Goal: Task Accomplishment & Management: Manage account settings

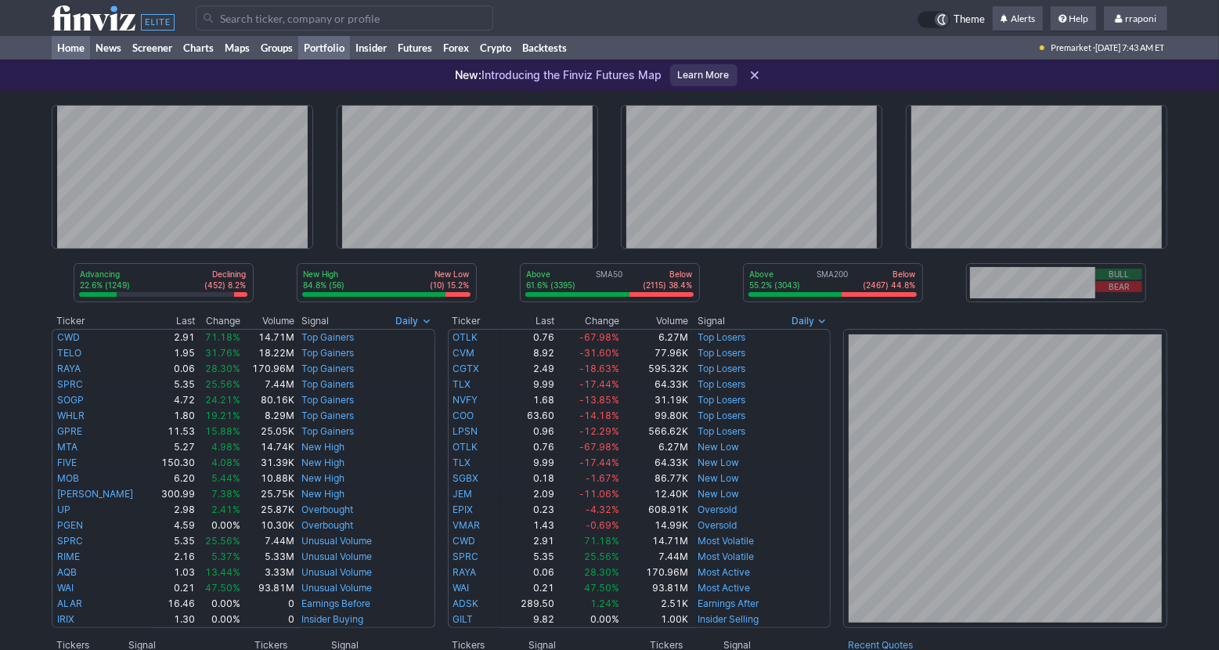
click at [348, 55] on link "Portfolio" at bounding box center [324, 47] width 52 height 23
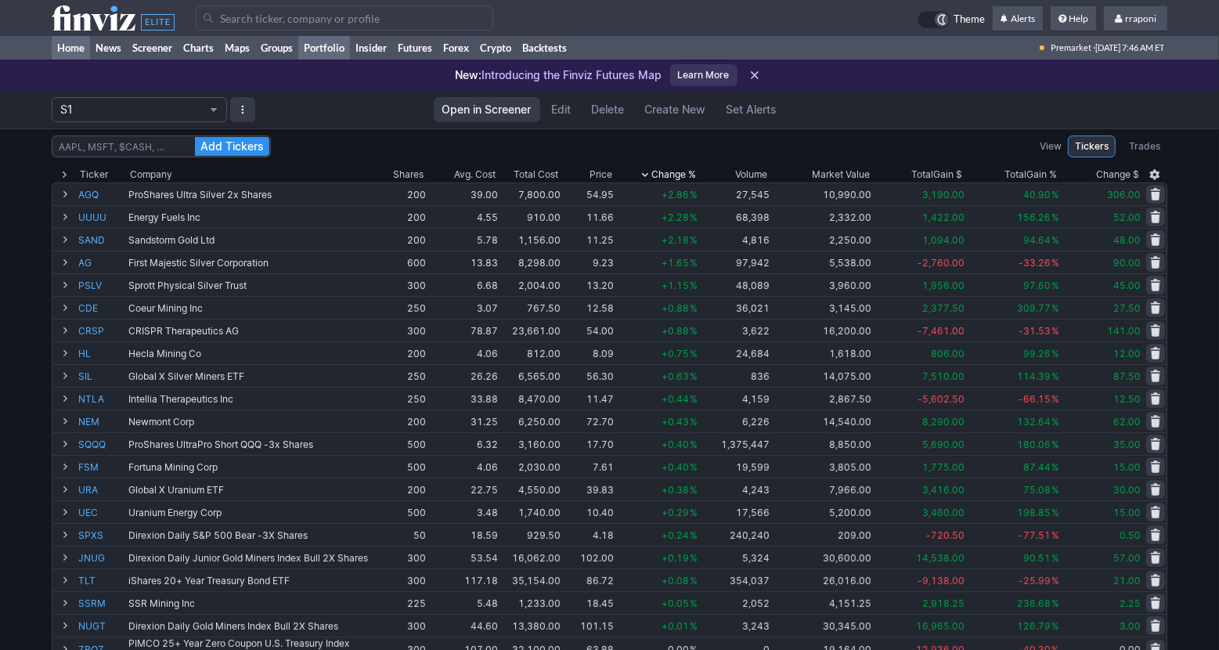
click at [86, 53] on link "Home" at bounding box center [71, 47] width 38 height 23
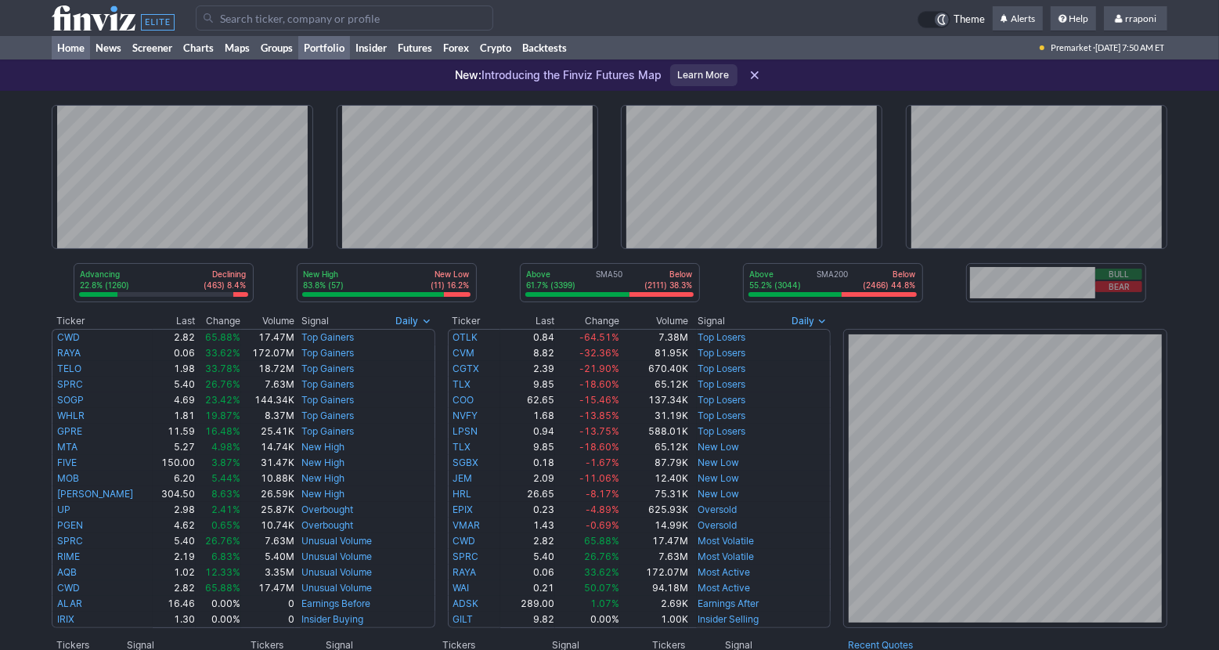
click at [321, 52] on link "Portfolio" at bounding box center [324, 47] width 52 height 23
